Goal: Check status: Check status

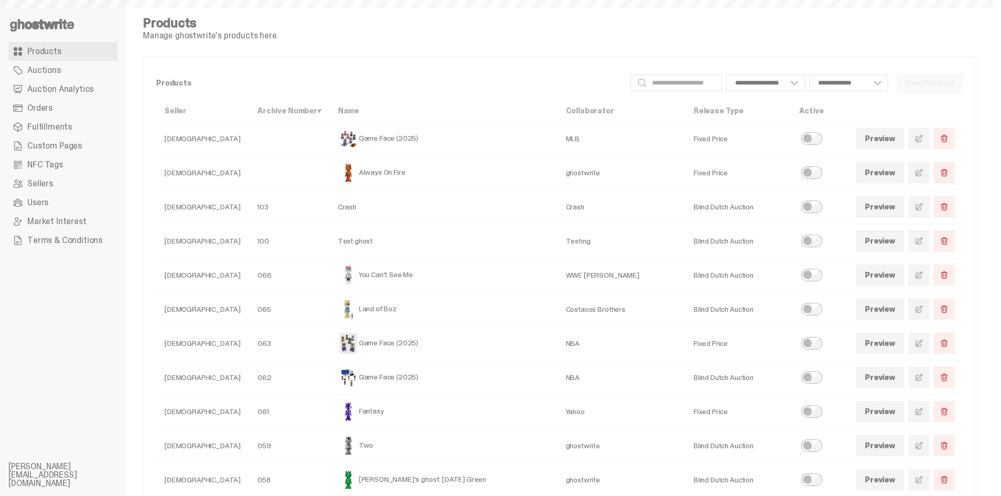
select select
click at [71, 95] on link "Auction Analytics" at bounding box center [62, 89] width 109 height 19
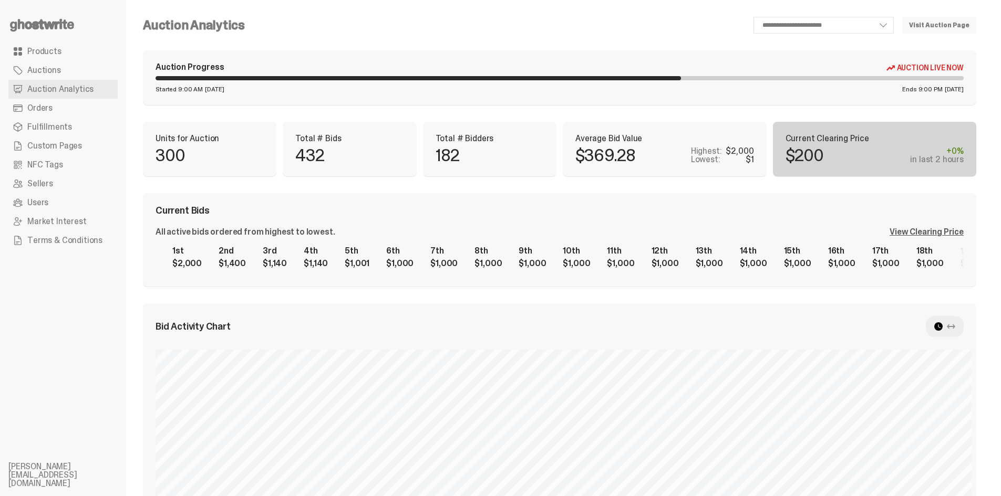
click at [939, 229] on div "View Clearing Price" at bounding box center [926, 232] width 74 height 8
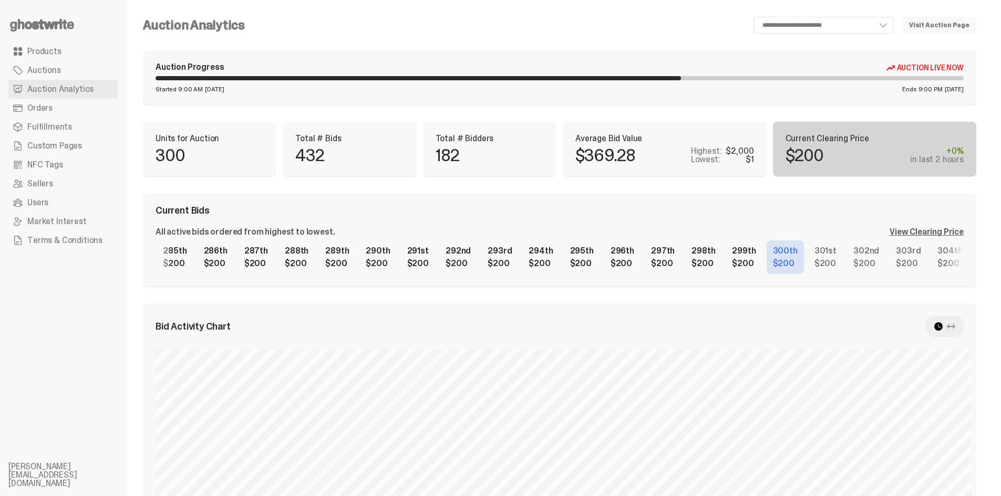
scroll to position [0, 11222]
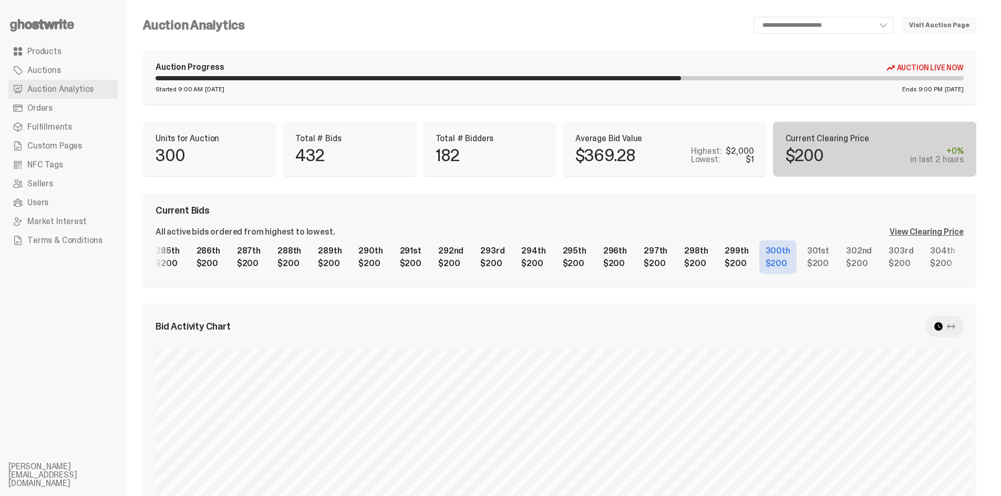
click at [196, 245] on div "1st $2,000 2nd $1,400 3rd $1,140 4th $1,140 5th $1,001 6th $1,000 7th $1,000 8t…" at bounding box center [559, 258] width 808 height 34
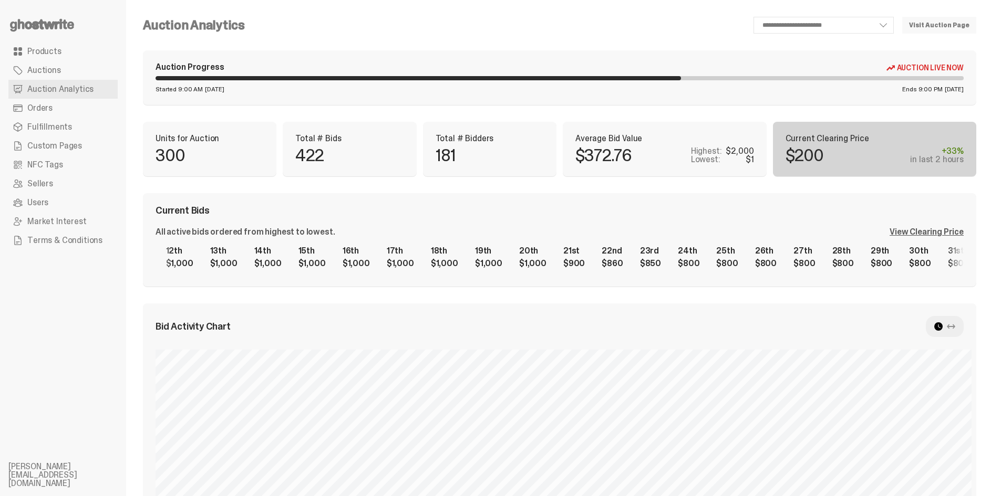
click at [292, 252] on div "1st $2,000 2nd $1,400 3rd $1,140 4th $1,140 5th $1,001 6th $1,000 7th $1,000 8t…" at bounding box center [559, 258] width 808 height 34
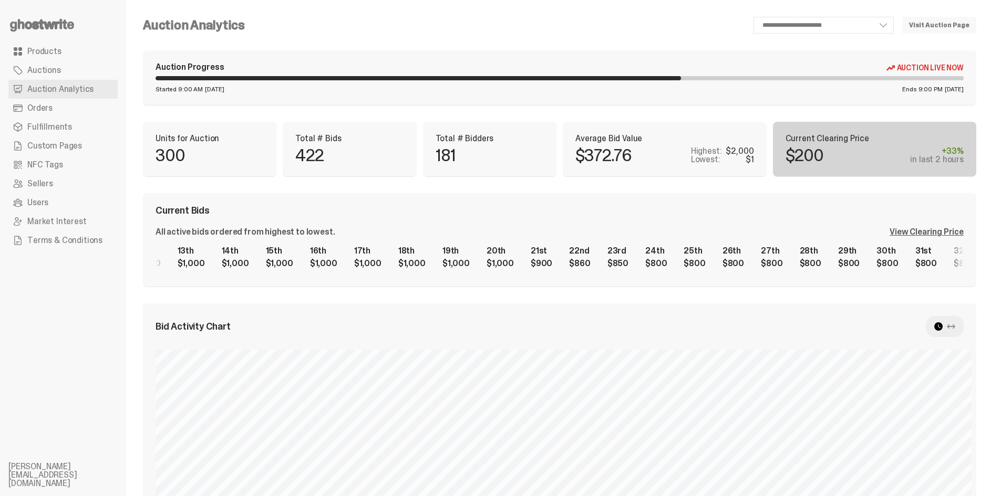
click at [682, 256] on div "1st $2,000 2nd $1,400 3rd $1,140 4th $1,140 5th $1,001 6th $1,000 7th $1,000 8t…" at bounding box center [559, 258] width 808 height 34
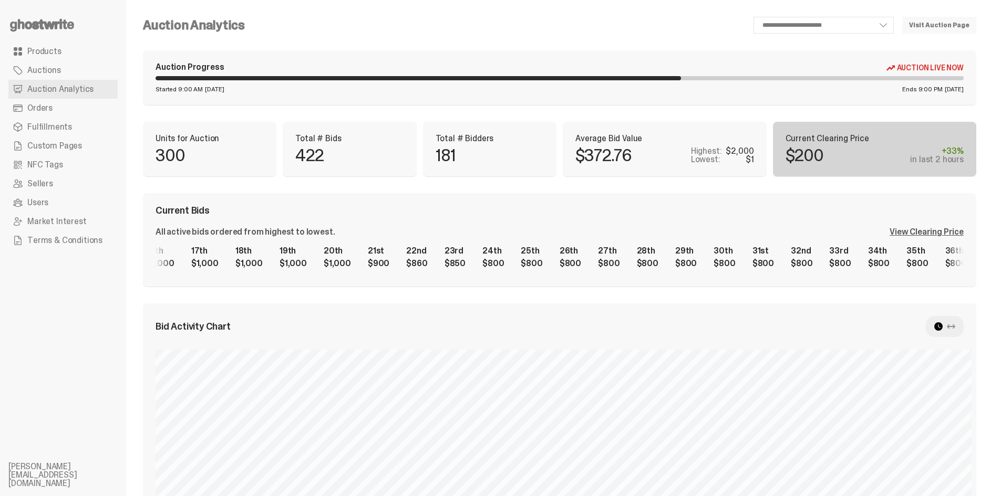
click at [930, 230] on div "View Clearing Price" at bounding box center [926, 232] width 74 height 8
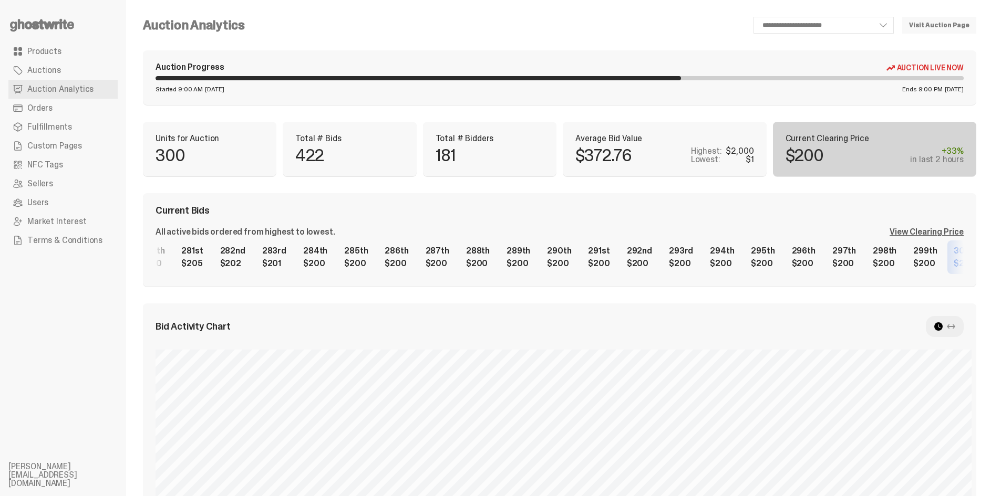
scroll to position [0, 11033]
select select "**"
